Goal: Task Accomplishment & Management: Manage account settings

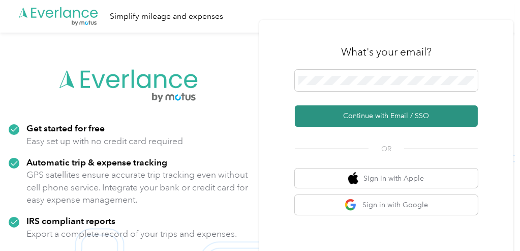
click at [364, 119] on button "Continue with Email / SSO" at bounding box center [386, 115] width 183 height 21
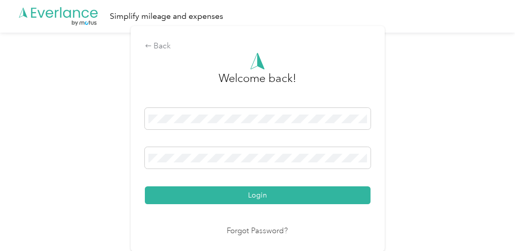
click at [155, 196] on button "Login" at bounding box center [258, 195] width 226 height 18
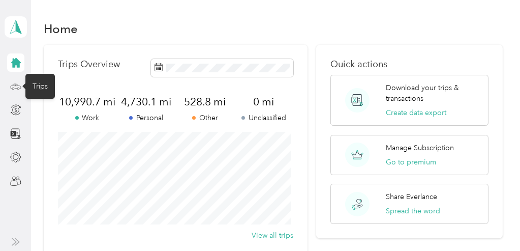
click at [13, 85] on icon at bounding box center [15, 86] width 11 height 11
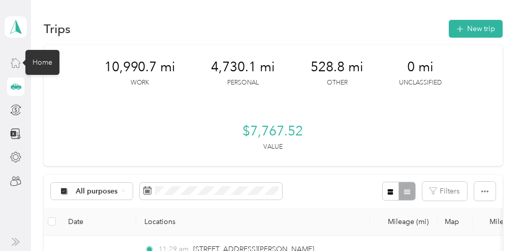
click at [14, 59] on icon at bounding box center [15, 62] width 11 height 11
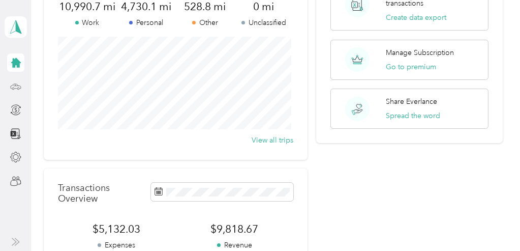
scroll to position [5, 0]
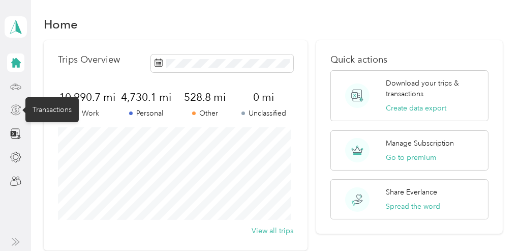
click at [16, 109] on icon at bounding box center [15, 109] width 11 height 11
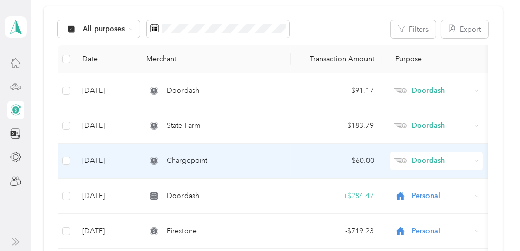
scroll to position [55, 0]
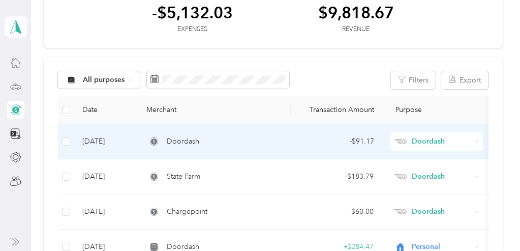
click at [179, 141] on span "Doordash" at bounding box center [183, 141] width 33 height 11
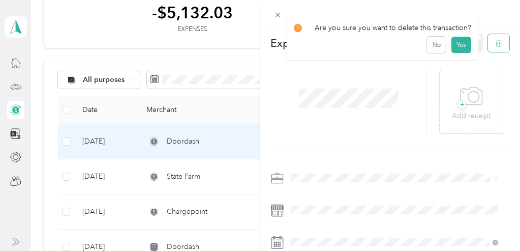
click at [495, 46] on icon "button" at bounding box center [498, 43] width 7 height 7
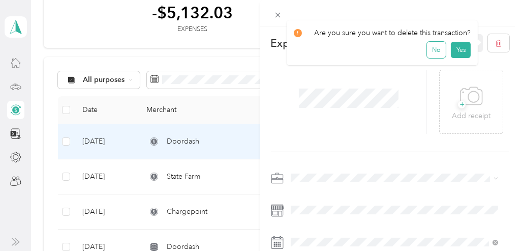
click at [429, 49] on button "No" at bounding box center [436, 50] width 19 height 16
click at [495, 44] on icon "button" at bounding box center [498, 43] width 7 height 7
click at [456, 50] on button "Yes" at bounding box center [461, 50] width 20 height 16
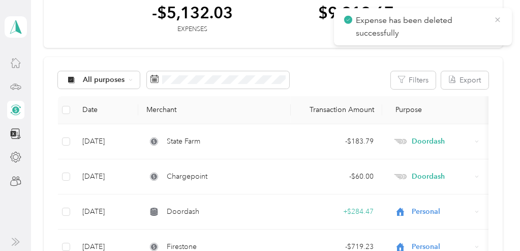
click at [498, 20] on icon at bounding box center [498, 19] width 8 height 9
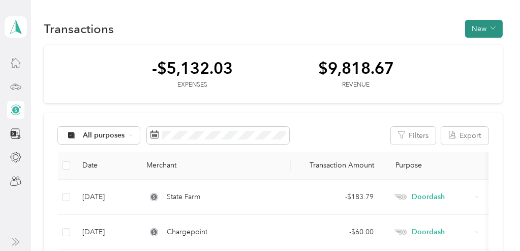
click at [471, 27] on button "New" at bounding box center [484, 29] width 38 height 18
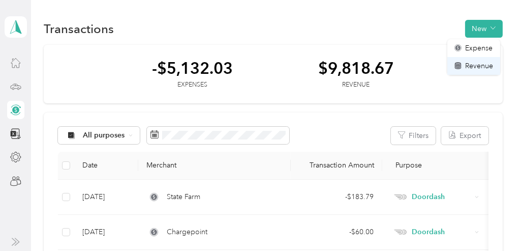
drag, startPoint x: 471, startPoint y: 66, endPoint x: 465, endPoint y: 64, distance: 6.9
click at [471, 66] on span "Revenue" at bounding box center [479, 65] width 28 height 11
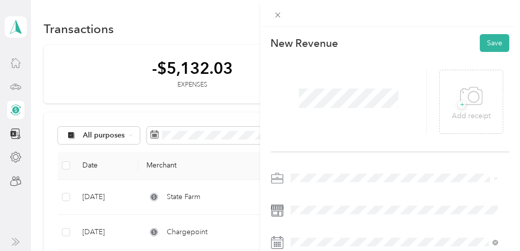
click at [322, 74] on ol "Work Personal Doordash Other Charity Medical Moving Commute" at bounding box center [394, 97] width 215 height 142
click at [311, 74] on ol "Work Personal Doordash Other Charity Medical Moving Commute" at bounding box center [394, 92] width 215 height 142
click at [320, 67] on span "Doordash" at bounding box center [310, 64] width 33 height 9
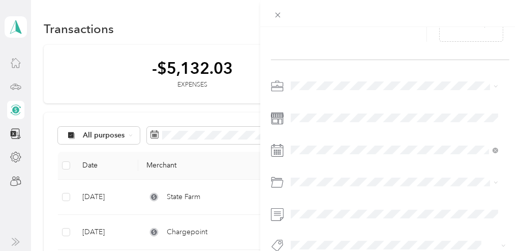
scroll to position [102, 0]
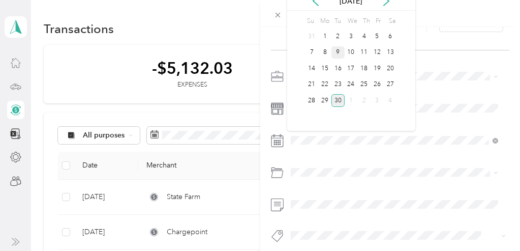
click at [340, 52] on div "9" at bounding box center [337, 52] width 13 height 13
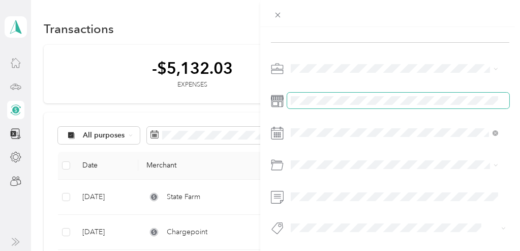
scroll to position [116, 0]
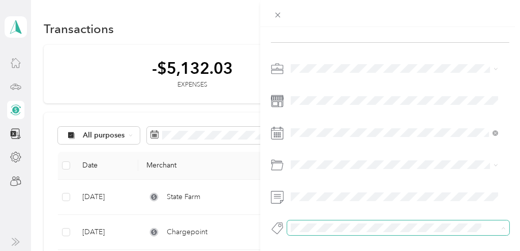
click at [372, 220] on span at bounding box center [398, 227] width 223 height 14
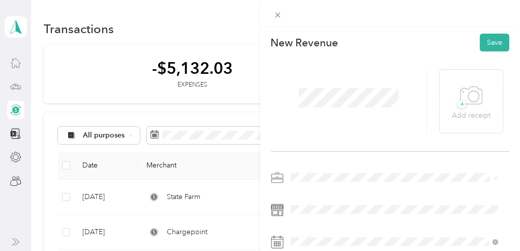
scroll to position [0, 0]
click at [488, 41] on button "Save" at bounding box center [494, 43] width 29 height 18
click at [488, 42] on button "Save" at bounding box center [494, 43] width 29 height 18
click at [482, 43] on button "Save" at bounding box center [494, 43] width 29 height 18
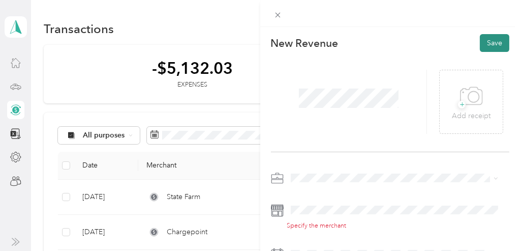
click at [480, 42] on button "Save" at bounding box center [494, 43] width 29 height 18
click at [483, 42] on button "Save" at bounding box center [494, 43] width 29 height 18
click at [488, 42] on button "Save" at bounding box center [494, 43] width 29 height 18
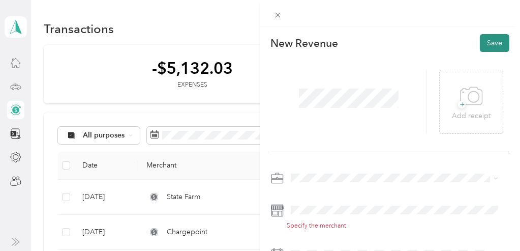
click at [488, 42] on button "Save" at bounding box center [494, 43] width 29 height 18
click at [461, 53] on div "+ Add receipt" at bounding box center [390, 102] width 239 height 100
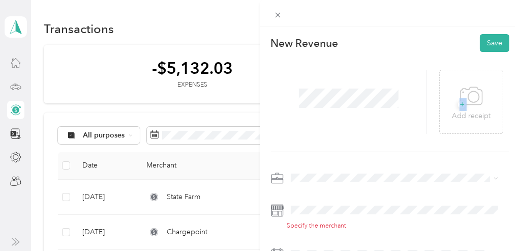
click at [461, 53] on div "+ Add receipt" at bounding box center [390, 102] width 239 height 100
click at [486, 41] on button "Save" at bounding box center [494, 43] width 29 height 18
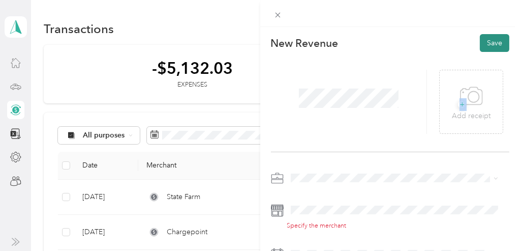
click at [495, 43] on button "Save" at bounding box center [494, 43] width 29 height 18
click at [493, 43] on button "Save" at bounding box center [494, 43] width 29 height 18
click at [483, 43] on button "Save" at bounding box center [494, 43] width 29 height 18
click at [484, 42] on button "Save" at bounding box center [494, 43] width 29 height 18
click at [484, 44] on button "Save" at bounding box center [494, 43] width 29 height 18
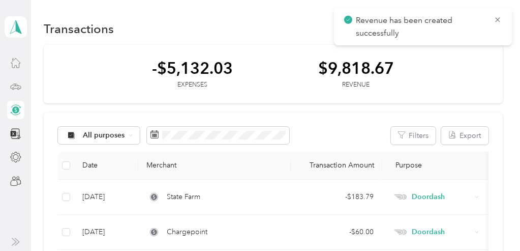
click at [492, 17] on span "Revenue has been created successfully" at bounding box center [423, 26] width 158 height 25
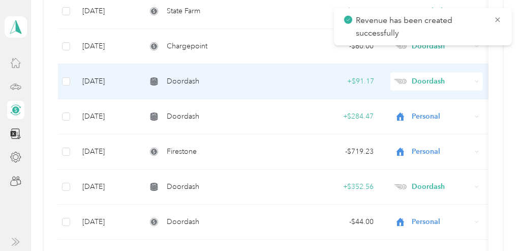
scroll to position [203, 0]
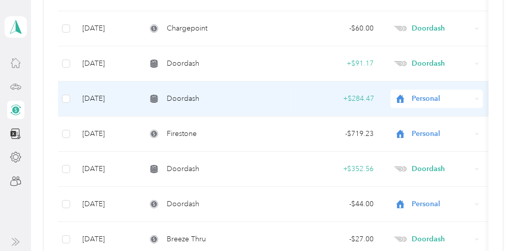
click at [464, 99] on span "Personal" at bounding box center [441, 98] width 59 height 11
click at [426, 154] on li "Doordash" at bounding box center [436, 149] width 93 height 18
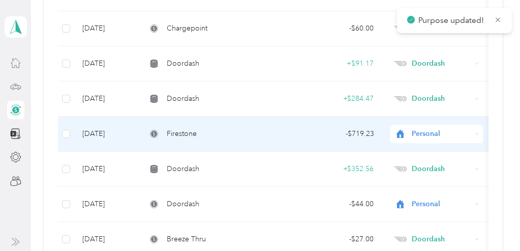
click at [431, 136] on span "Personal" at bounding box center [441, 133] width 59 height 11
click at [439, 24] on span "Doordash" at bounding box center [445, 24] width 60 height 11
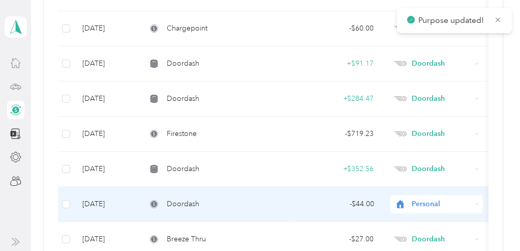
click at [424, 200] on span "Personal" at bounding box center [441, 203] width 59 height 11
click at [432, 97] on li "Doordash" at bounding box center [436, 93] width 93 height 18
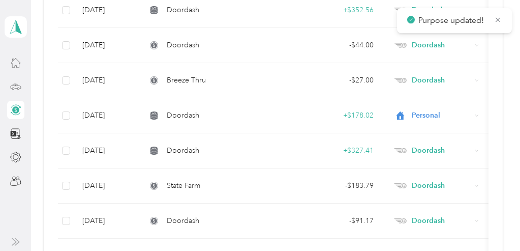
scroll to position [356, 0]
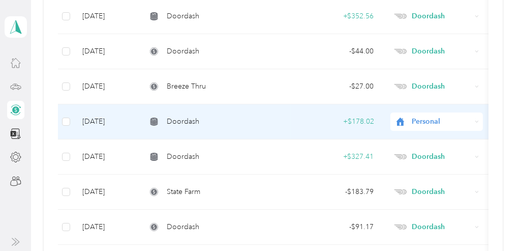
click at [435, 119] on span "Personal" at bounding box center [441, 121] width 59 height 11
click at [422, 171] on span "Doordash" at bounding box center [445, 174] width 60 height 11
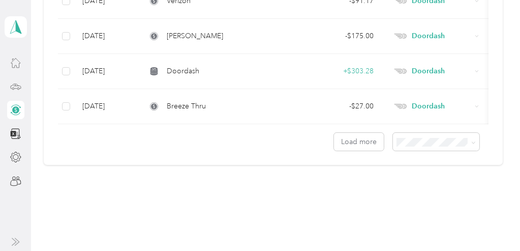
scroll to position [953, 0]
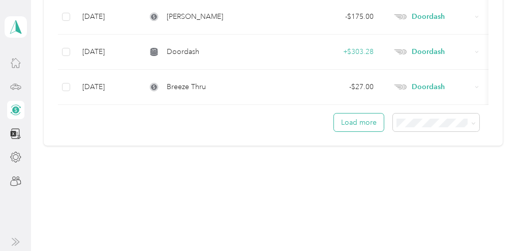
click at [372, 127] on button "Load more" at bounding box center [359, 122] width 50 height 18
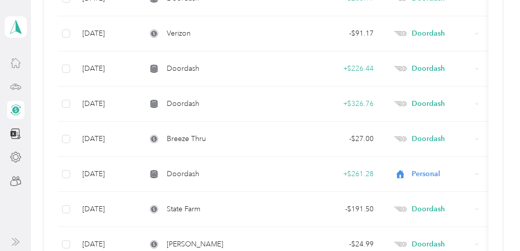
scroll to position [1512, 0]
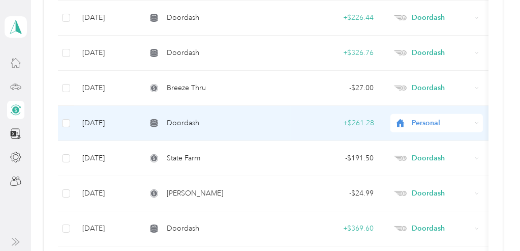
click at [425, 117] on span "Personal" at bounding box center [441, 122] width 59 height 11
click at [424, 167] on span "Doordash" at bounding box center [445, 162] width 60 height 11
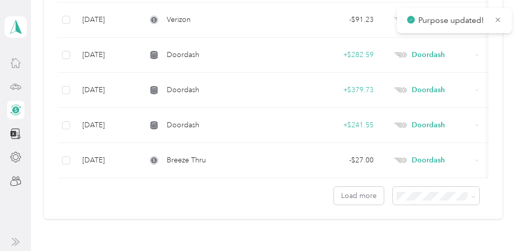
scroll to position [1766, 0]
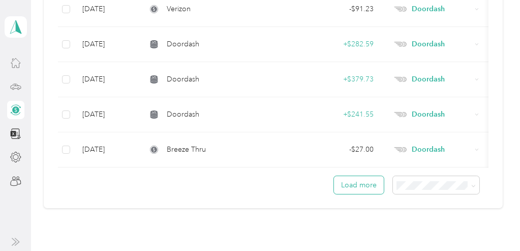
click at [356, 186] on button "Load more" at bounding box center [359, 185] width 50 height 18
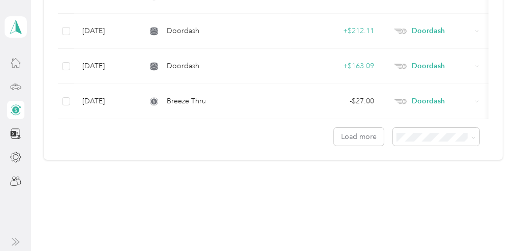
scroll to position [2694, 0]
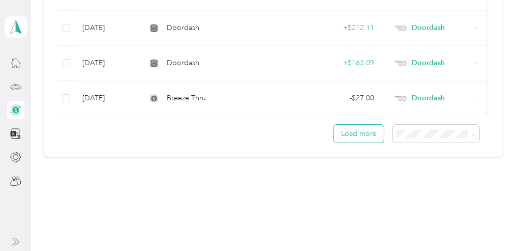
click at [363, 127] on button "Load more" at bounding box center [359, 134] width 50 height 18
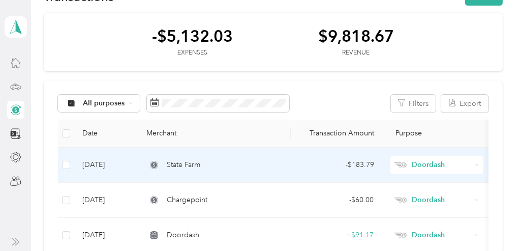
scroll to position [0, 0]
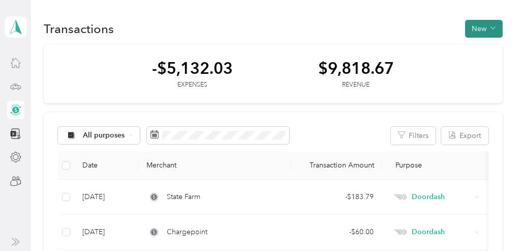
click at [475, 30] on button "New" at bounding box center [484, 29] width 38 height 18
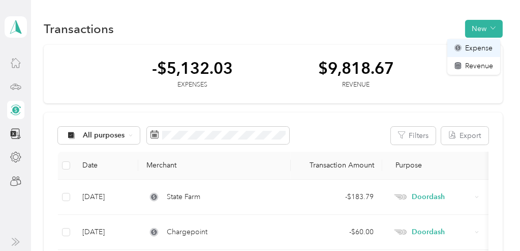
click at [471, 45] on span "Expense" at bounding box center [478, 48] width 27 height 11
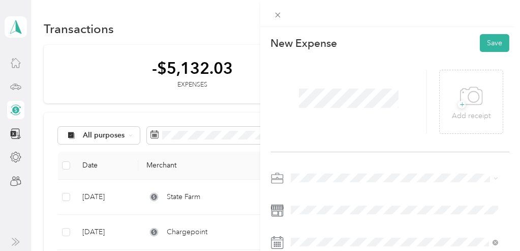
click at [328, 72] on li "Doordash" at bounding box center [394, 68] width 215 height 18
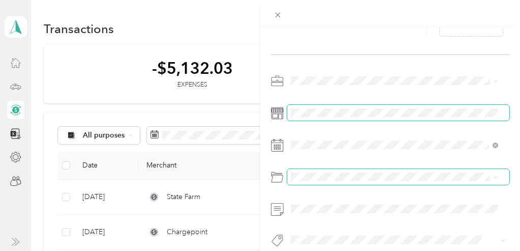
scroll to position [102, 0]
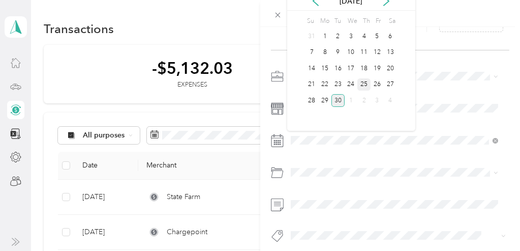
click at [360, 85] on div "25" at bounding box center [363, 84] width 13 height 13
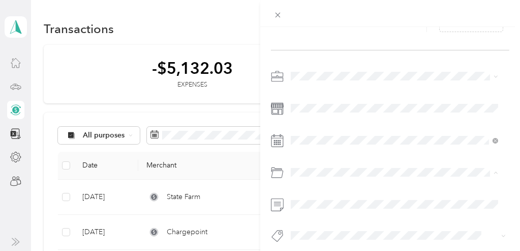
click at [327, 54] on li "Gasoline" at bounding box center [394, 53] width 215 height 18
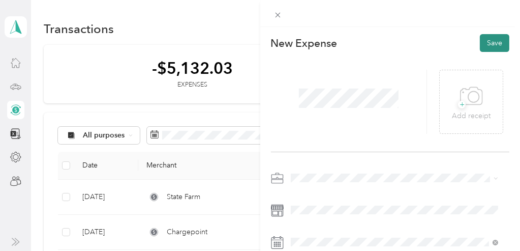
click at [489, 44] on button "Save" at bounding box center [494, 43] width 29 height 18
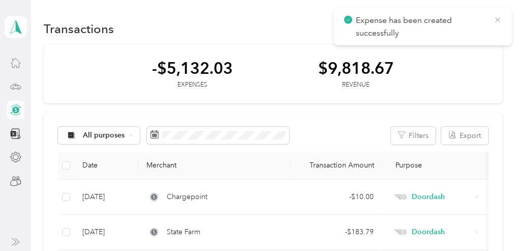
click at [496, 23] on icon at bounding box center [498, 19] width 8 height 9
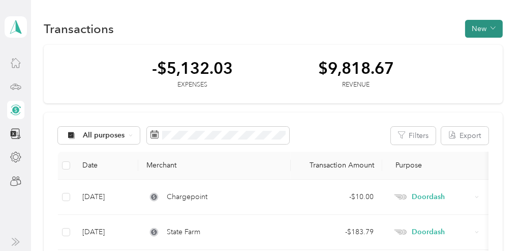
click at [483, 27] on button "New" at bounding box center [484, 29] width 38 height 18
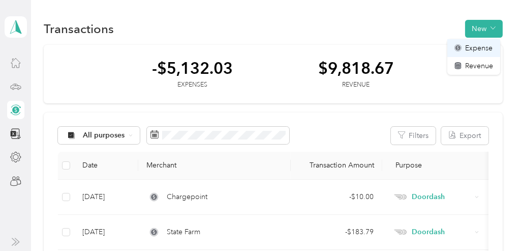
click at [480, 47] on span "Expense" at bounding box center [478, 48] width 27 height 11
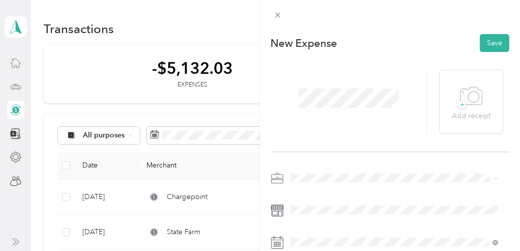
click at [332, 75] on ol "Work Personal Doordash Other Charity Medical Moving Commute" at bounding box center [394, 97] width 215 height 142
click at [326, 71] on li "Doordash" at bounding box center [394, 65] width 215 height 18
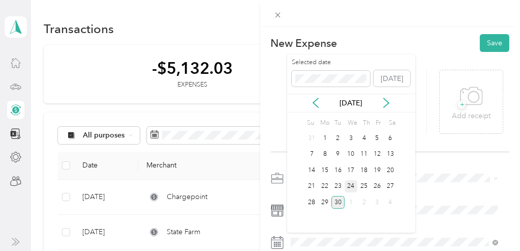
click at [354, 181] on div "24" at bounding box center [351, 186] width 13 height 13
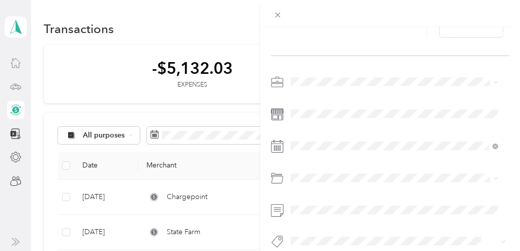
scroll to position [102, 0]
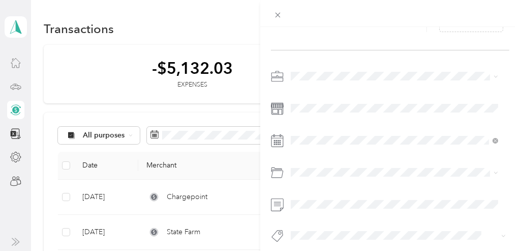
click at [333, 140] on span "Car Wash / Cleaning" at bounding box center [327, 141] width 66 height 9
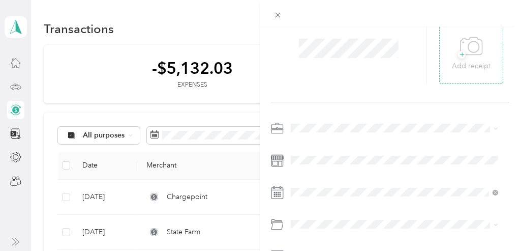
scroll to position [0, 0]
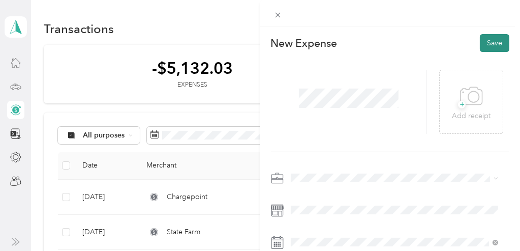
click at [489, 46] on button "Save" at bounding box center [494, 43] width 29 height 18
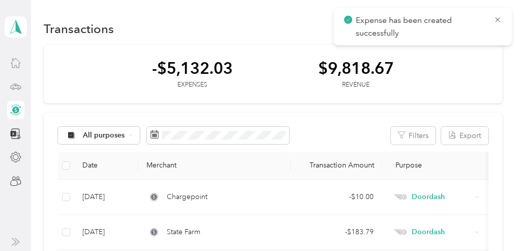
click at [498, 22] on icon at bounding box center [498, 19] width 8 height 9
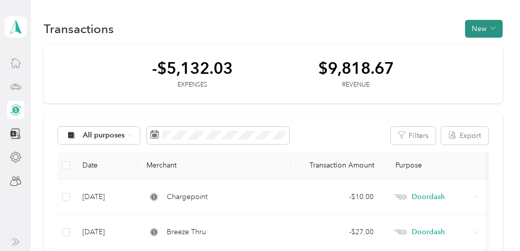
click at [466, 29] on button "New" at bounding box center [484, 29] width 38 height 18
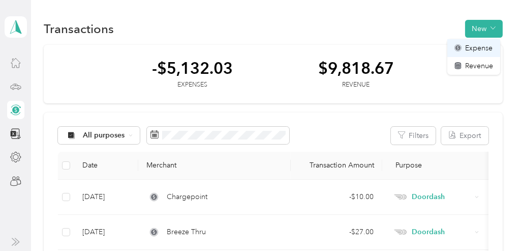
click at [461, 45] on icon at bounding box center [457, 47] width 7 height 7
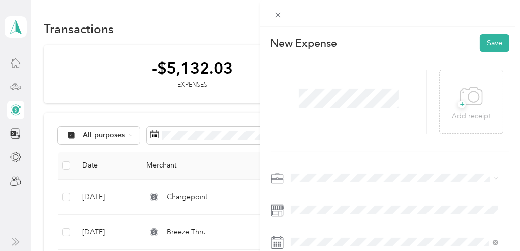
click at [308, 73] on li "Doordash" at bounding box center [394, 69] width 215 height 18
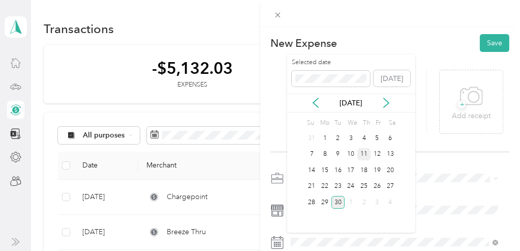
click at [363, 153] on div "11" at bounding box center [363, 154] width 13 height 13
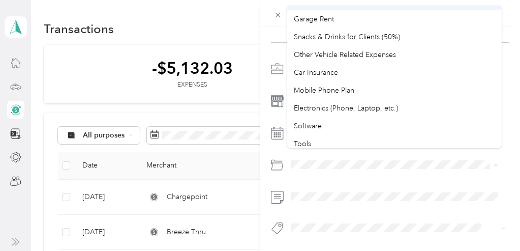
scroll to position [152, 0]
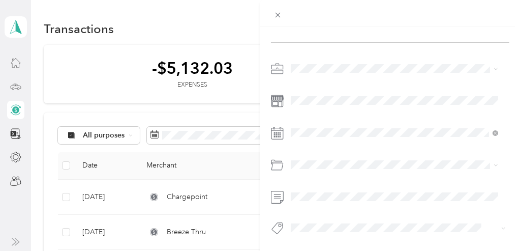
click at [356, 64] on li "Mobile Phone Plan" at bounding box center [394, 60] width 215 height 18
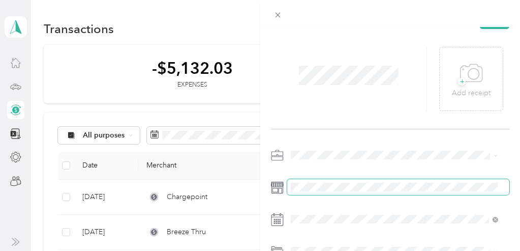
scroll to position [0, 0]
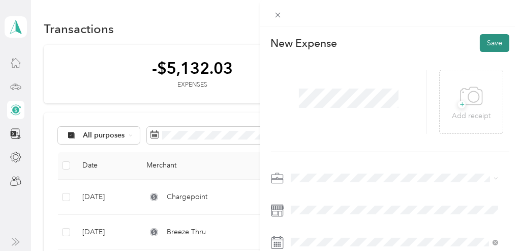
click at [494, 41] on button "Save" at bounding box center [494, 43] width 29 height 18
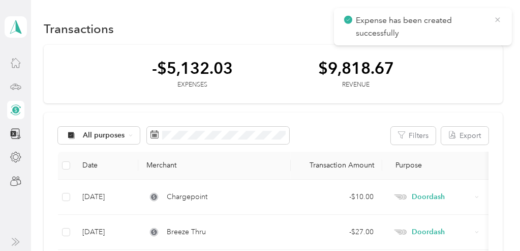
click at [496, 16] on icon at bounding box center [498, 19] width 8 height 9
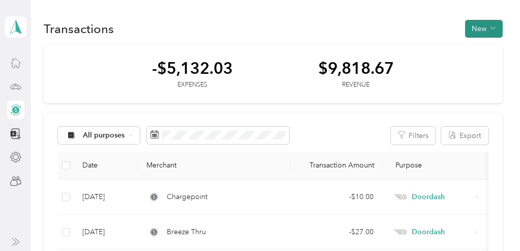
click at [470, 27] on button "New" at bounding box center [484, 29] width 38 height 18
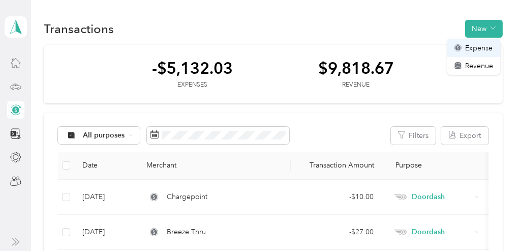
click at [461, 45] on icon at bounding box center [457, 47] width 7 height 7
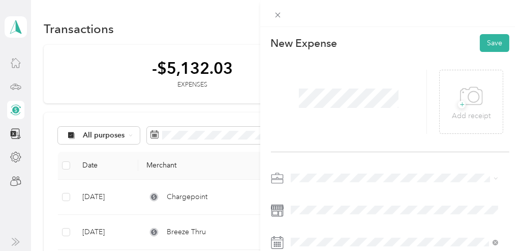
click at [322, 71] on li "Doordash" at bounding box center [394, 65] width 215 height 18
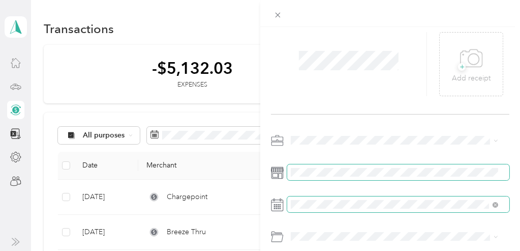
scroll to position [51, 0]
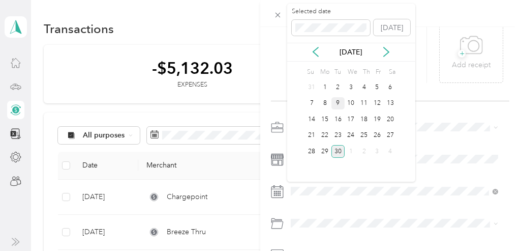
click at [336, 106] on div "9" at bounding box center [337, 103] width 13 height 13
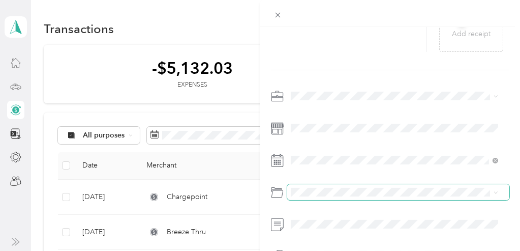
scroll to position [102, 0]
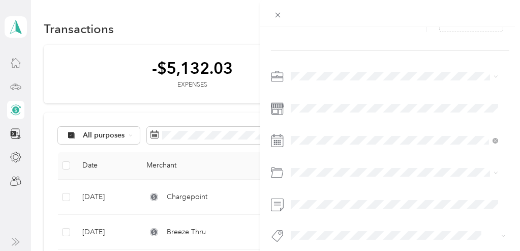
click at [327, 49] on div "Gasoline" at bounding box center [394, 48] width 201 height 11
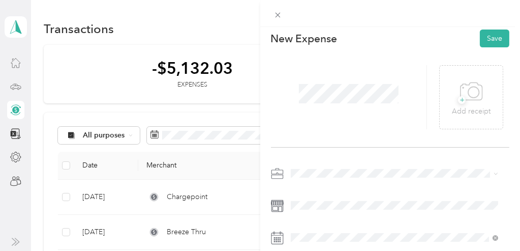
scroll to position [0, 0]
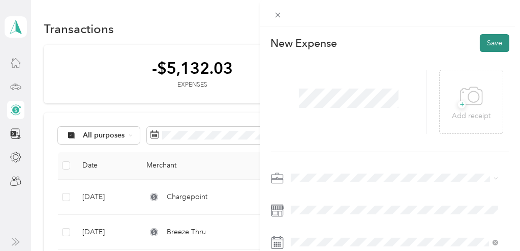
click at [484, 45] on button "Save" at bounding box center [494, 43] width 29 height 18
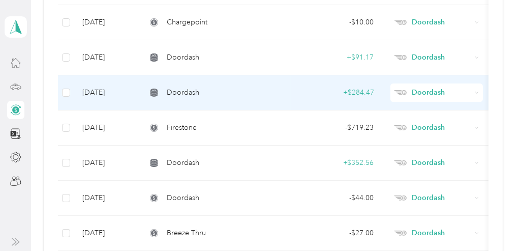
scroll to position [356, 0]
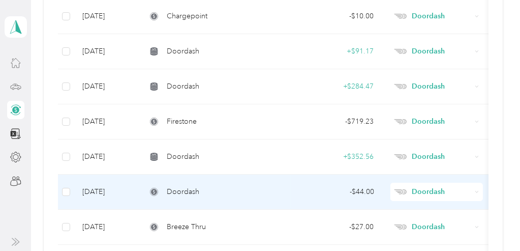
click at [259, 187] on div "Doordash" at bounding box center [214, 191] width 136 height 11
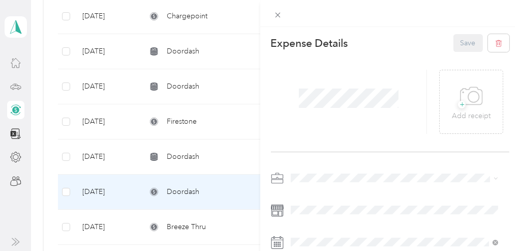
click at [462, 41] on div "Save" at bounding box center [481, 43] width 56 height 18
click at [466, 41] on div "Save" at bounding box center [481, 43] width 56 height 18
click at [277, 14] on icon at bounding box center [277, 15] width 5 height 5
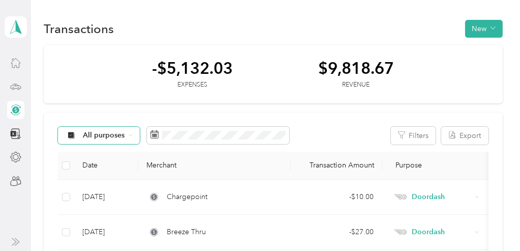
click at [133, 133] on div "All purposes" at bounding box center [99, 135] width 82 height 17
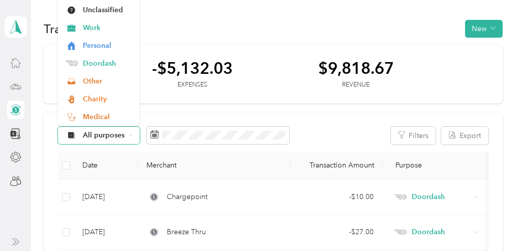
click at [133, 133] on div "All purposes" at bounding box center [99, 135] width 82 height 17
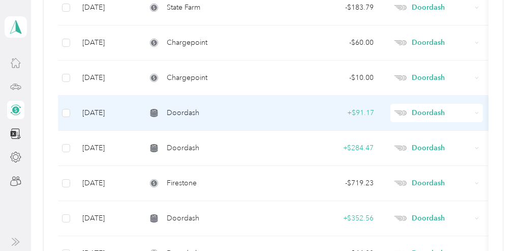
scroll to position [305, 0]
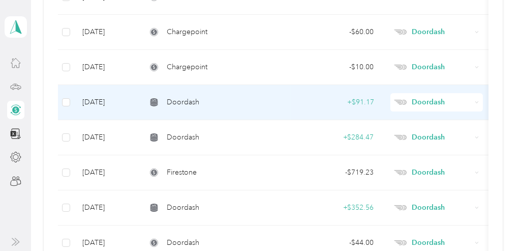
click at [420, 100] on span "Doordash" at bounding box center [441, 102] width 59 height 11
click at [313, 100] on div "+ $91.17" at bounding box center [336, 102] width 75 height 11
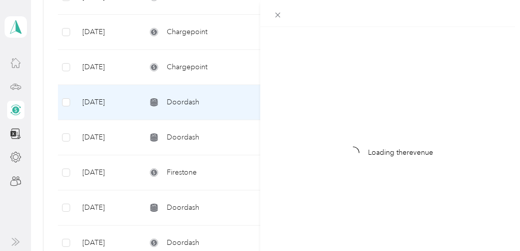
click at [313, 100] on div "Loading the revenue" at bounding box center [260, 125] width 520 height 251
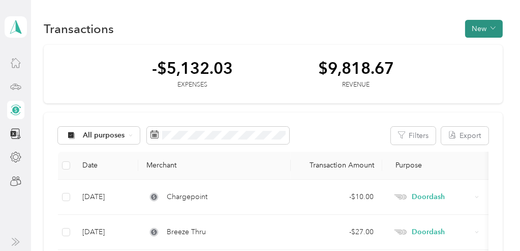
click at [482, 28] on button "New" at bounding box center [484, 29] width 38 height 18
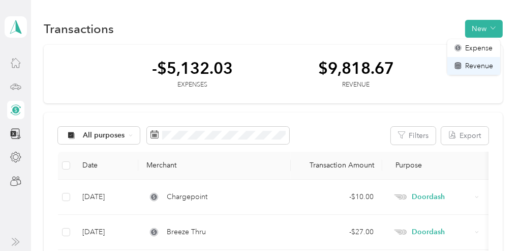
click at [474, 64] on span "Revenue" at bounding box center [479, 65] width 28 height 11
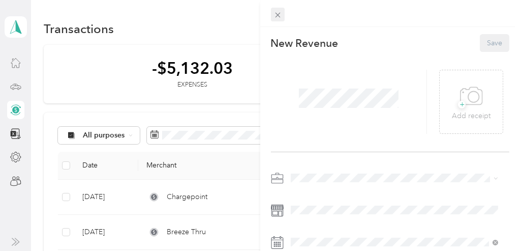
click at [278, 16] on icon at bounding box center [277, 15] width 9 height 9
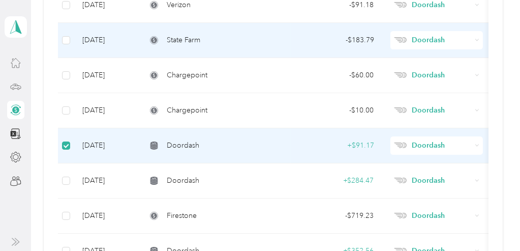
scroll to position [304, 0]
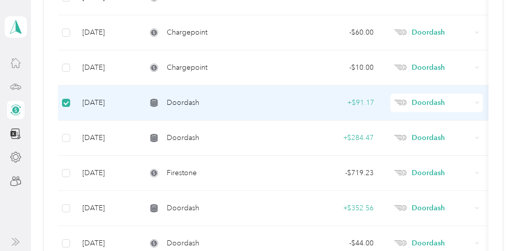
click at [303, 97] on div "+ $91.17" at bounding box center [336, 102] width 75 height 11
click at [357, 102] on div "+ $91.17" at bounding box center [336, 102] width 75 height 11
click at [423, 102] on span "Doordash" at bounding box center [441, 102] width 59 height 11
click at [361, 104] on div "+ $91.17" at bounding box center [336, 102] width 75 height 11
click at [322, 94] on td "+ $91.17" at bounding box center [336, 102] width 91 height 35
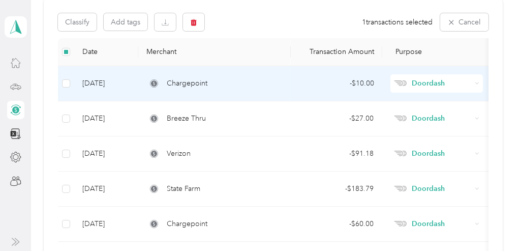
scroll to position [101, 0]
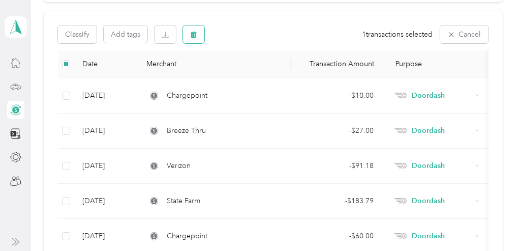
click at [194, 35] on icon "button" at bounding box center [193, 34] width 7 height 7
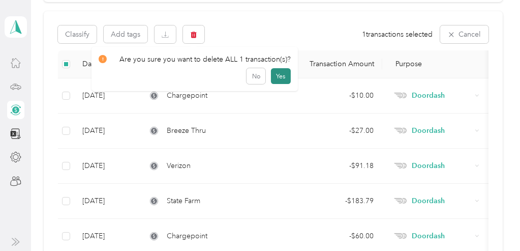
click at [284, 80] on button "Yes" at bounding box center [281, 76] width 20 height 16
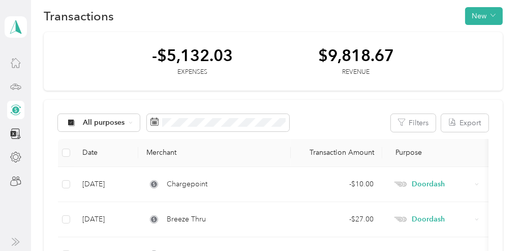
scroll to position [0, 0]
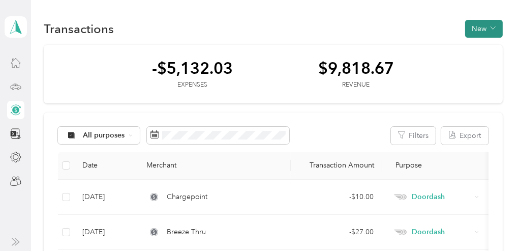
click at [481, 29] on button "New" at bounding box center [484, 29] width 38 height 18
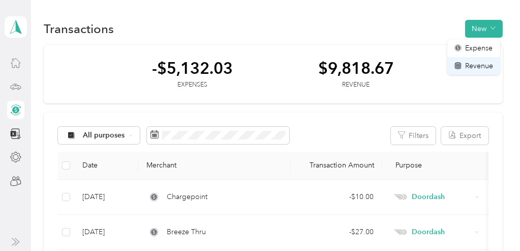
click at [481, 64] on span "Revenue" at bounding box center [479, 65] width 28 height 11
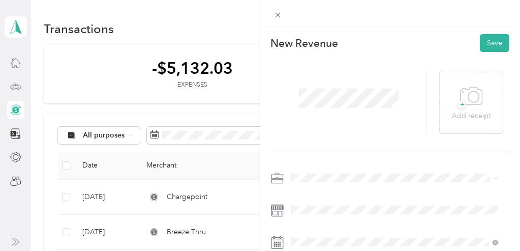
click at [320, 74] on ol "Work Personal Doordash Other Charity Medical Moving Commute" at bounding box center [394, 97] width 215 height 142
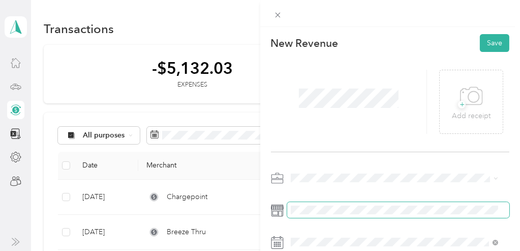
scroll to position [51, 0]
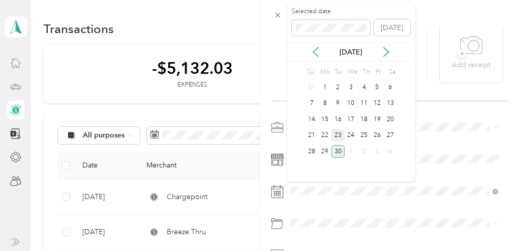
click at [340, 136] on div "23" at bounding box center [337, 135] width 13 height 13
click at [343, 121] on div "16" at bounding box center [337, 119] width 13 height 13
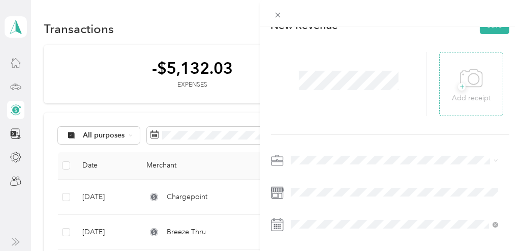
scroll to position [0, 0]
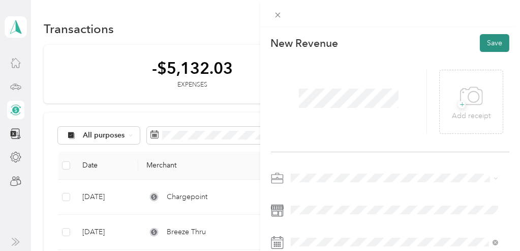
click at [486, 38] on button "Save" at bounding box center [494, 43] width 29 height 18
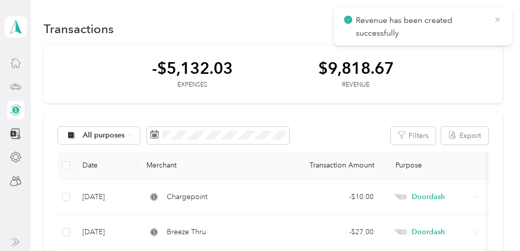
click at [500, 18] on icon at bounding box center [498, 19] width 8 height 9
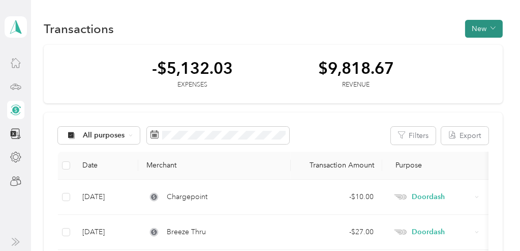
click at [485, 28] on button "New" at bounding box center [484, 29] width 38 height 18
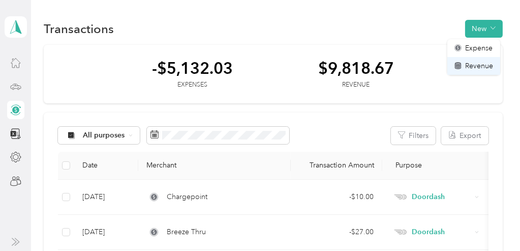
click at [473, 64] on span "Revenue" at bounding box center [479, 65] width 28 height 11
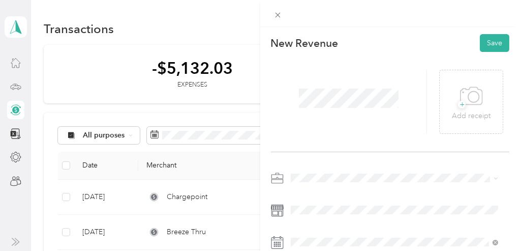
click at [316, 172] on span at bounding box center [398, 178] width 223 height 16
click at [316, 182] on span at bounding box center [398, 178] width 223 height 16
click at [312, 72] on li "Doordash" at bounding box center [394, 69] width 215 height 18
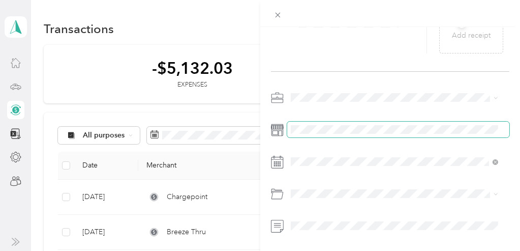
scroll to position [102, 0]
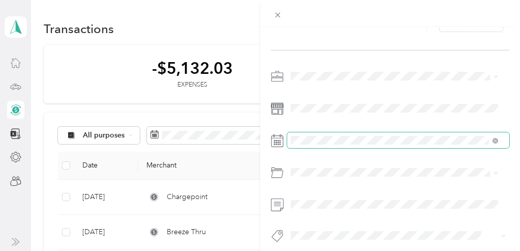
click at [345, 144] on span at bounding box center [398, 140] width 223 height 16
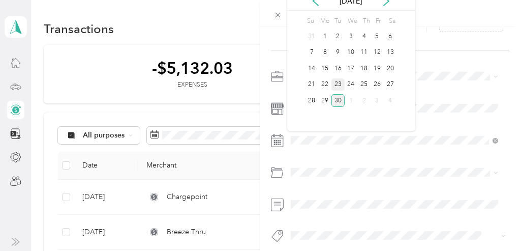
click at [339, 86] on div "23" at bounding box center [337, 84] width 13 height 13
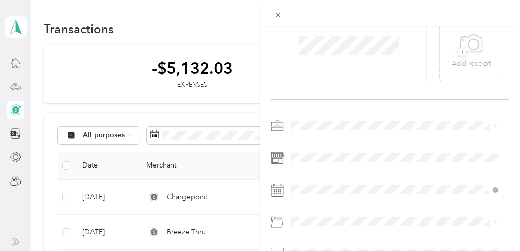
scroll to position [0, 0]
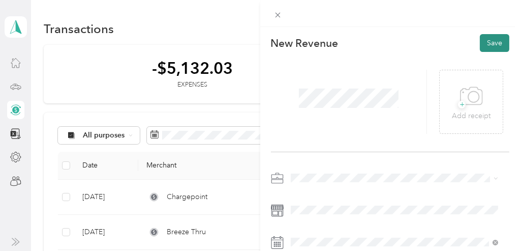
click at [492, 48] on button "Save" at bounding box center [494, 43] width 29 height 18
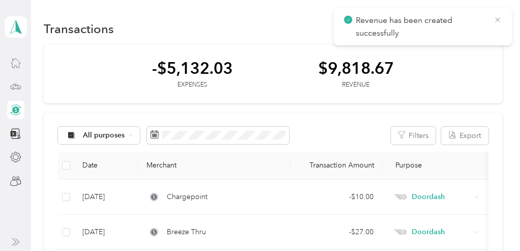
click at [496, 17] on icon at bounding box center [498, 19] width 8 height 9
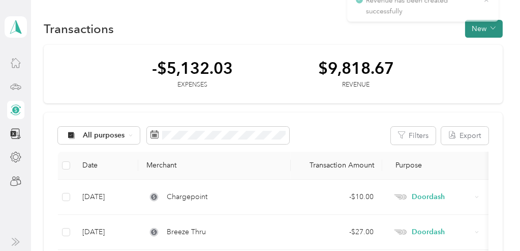
click at [486, 27] on button "New" at bounding box center [484, 29] width 38 height 18
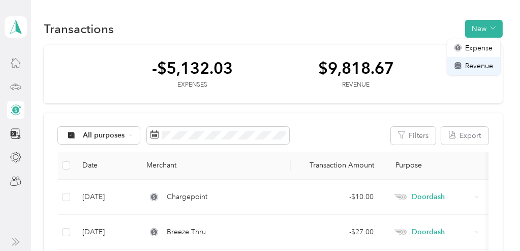
click at [465, 67] on div "Revenue" at bounding box center [473, 65] width 39 height 11
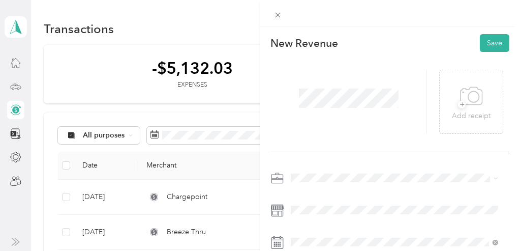
click at [305, 71] on li "Doordash" at bounding box center [394, 71] width 215 height 18
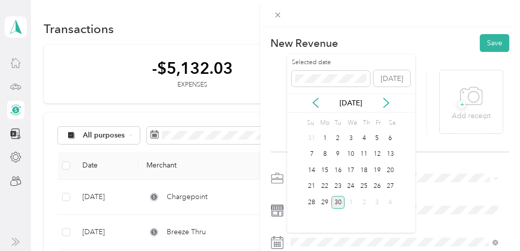
click at [338, 198] on div "30" at bounding box center [337, 202] width 13 height 13
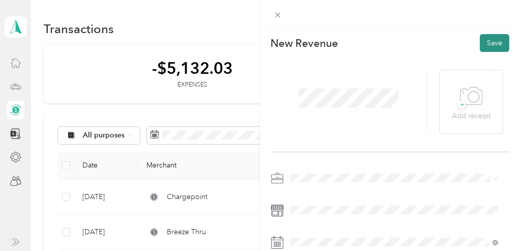
click at [482, 40] on button "Save" at bounding box center [494, 43] width 29 height 18
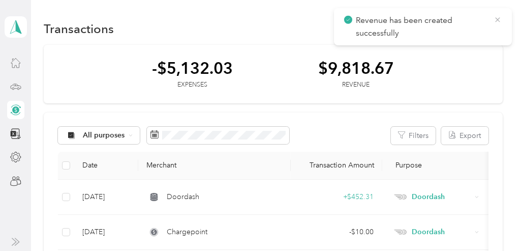
click at [498, 21] on icon at bounding box center [498, 19] width 8 height 9
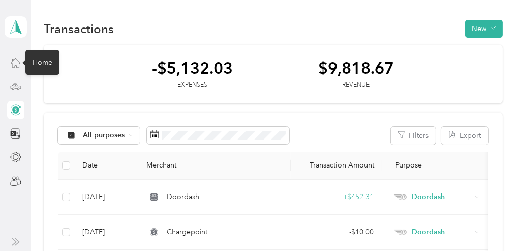
click at [10, 64] on icon at bounding box center [15, 62] width 11 height 11
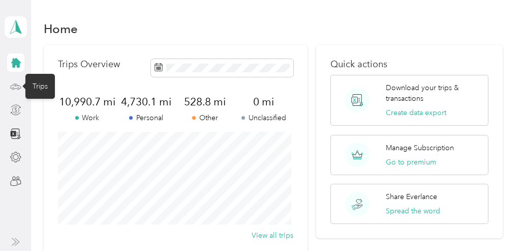
click at [17, 89] on icon at bounding box center [15, 86] width 11 height 11
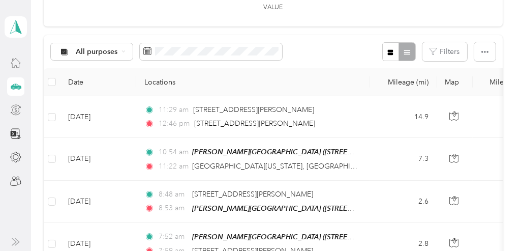
scroll to position [152, 0]
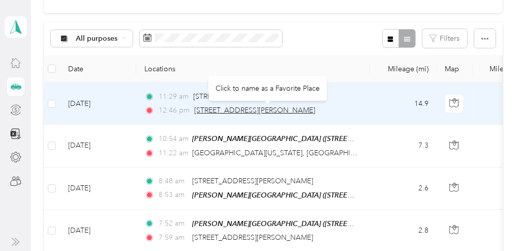
drag, startPoint x: 348, startPoint y: 103, endPoint x: 285, endPoint y: 113, distance: 63.8
click at [285, 113] on div "11:29 am 420 Centro Way, Fort Collins, CO 80524, USA 12:46 pm 1224 Doctors Ln, …" at bounding box center [250, 103] width 213 height 25
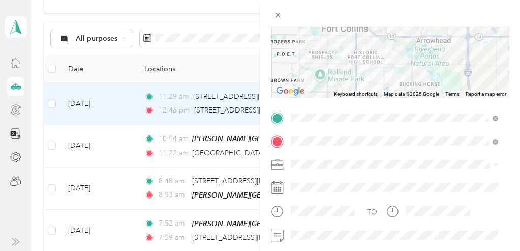
scroll to position [5, 0]
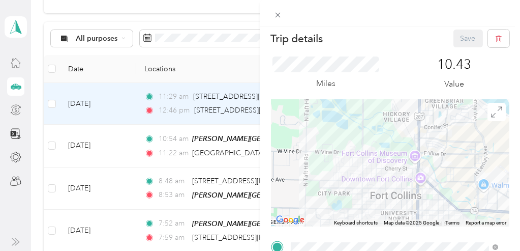
click at [150, 7] on div "Trip details Save This trip cannot be edited because it is either under review,…" at bounding box center [260, 125] width 520 height 251
